Goal: Task Accomplishment & Management: Manage account settings

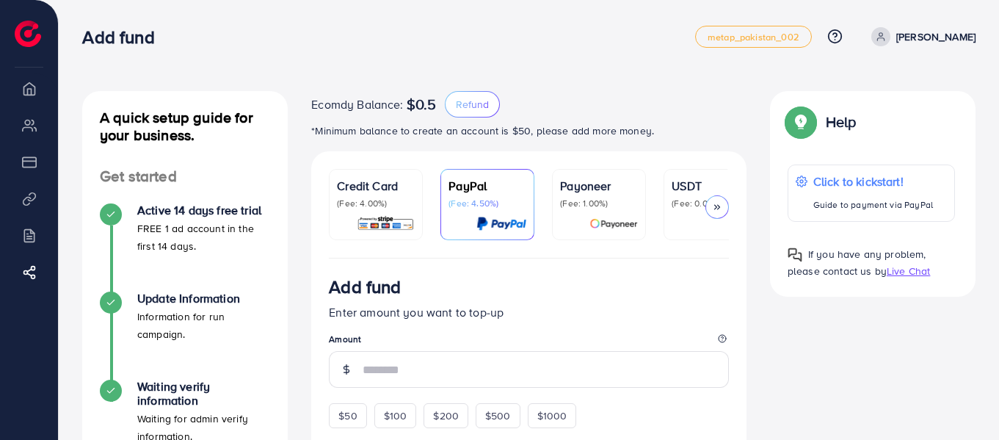
click at [957, 37] on p "[PERSON_NAME]" at bounding box center [935, 37] width 79 height 18
click at [887, 87] on span "Log out" at bounding box center [888, 88] width 40 height 18
click at [606, 31] on div "Add fund" at bounding box center [388, 36] width 613 height 21
